Goal: Book appointment/travel/reservation

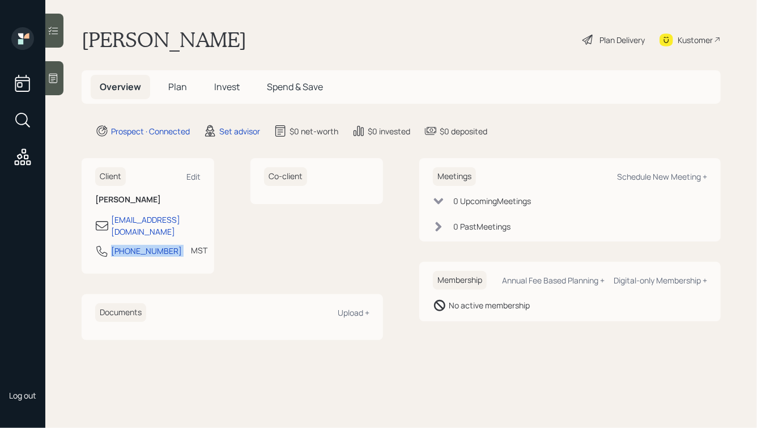
drag, startPoint x: 165, startPoint y: 239, endPoint x: 107, endPoint y: 243, distance: 58.5
click at [107, 244] on div "[PHONE_NUMBER] MST Currently 9:05 AM" at bounding box center [147, 254] width 105 height 20
copy div "[PHONE_NUMBER]"
click at [638, 176] on div "Schedule New Meeting +" at bounding box center [662, 176] width 90 height 11
select select "round-[PERSON_NAME]"
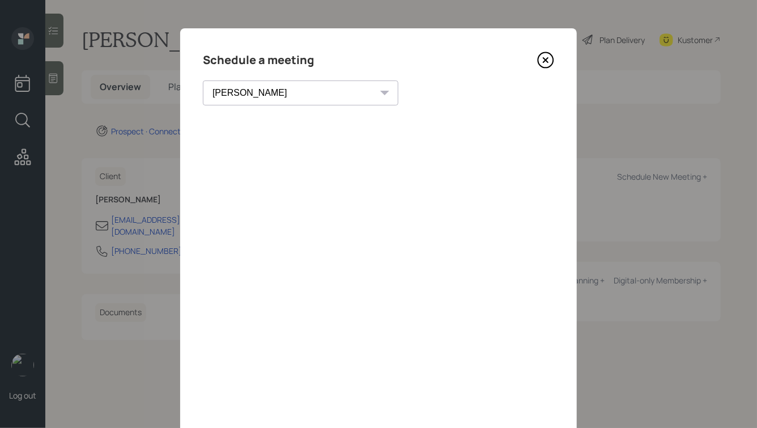
click at [549, 62] on icon at bounding box center [545, 60] width 17 height 17
